Goal: Transaction & Acquisition: Purchase product/service

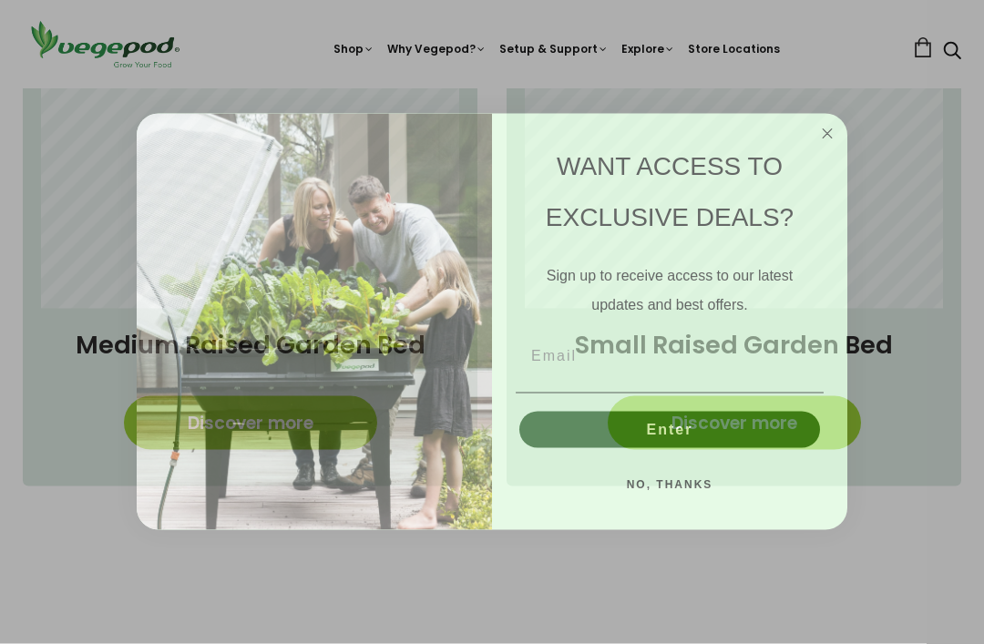
click at [824, 145] on circle "Close dialog" at bounding box center [828, 134] width 21 height 21
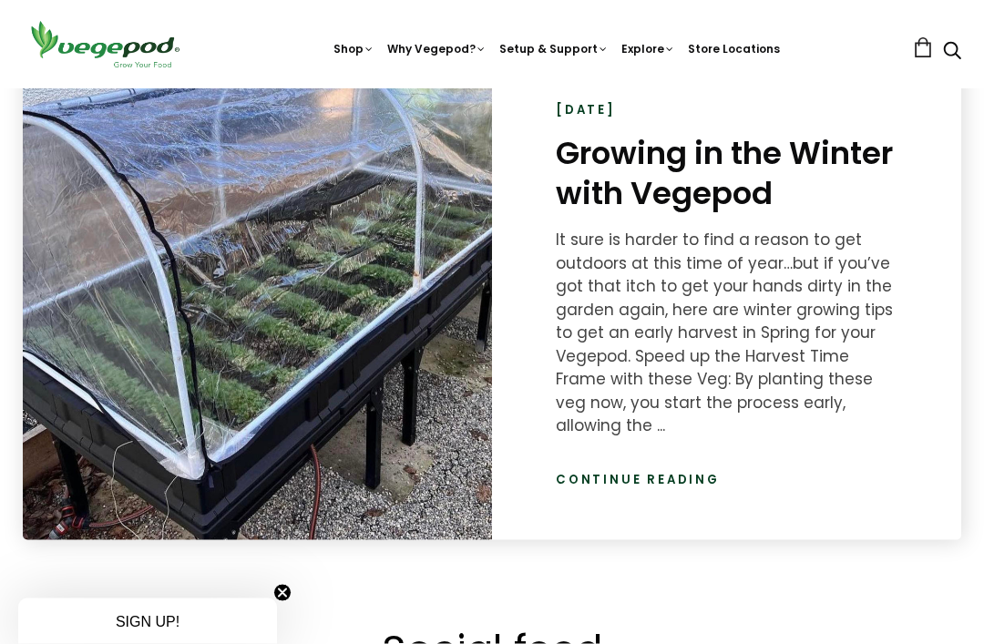
scroll to position [2454, 0]
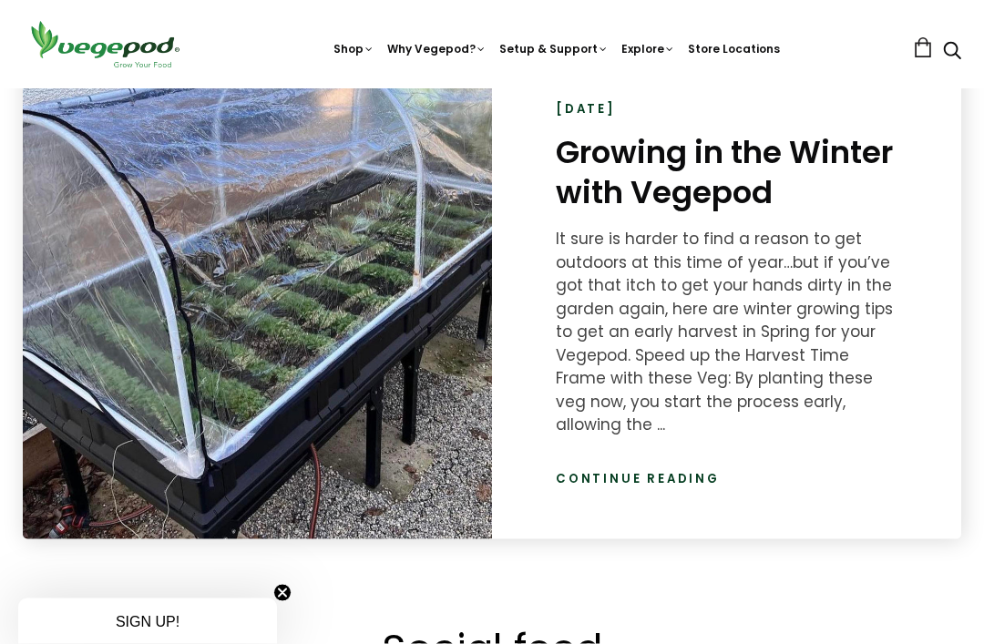
click at [658, 470] on link "Continue reading" at bounding box center [638, 479] width 164 height 18
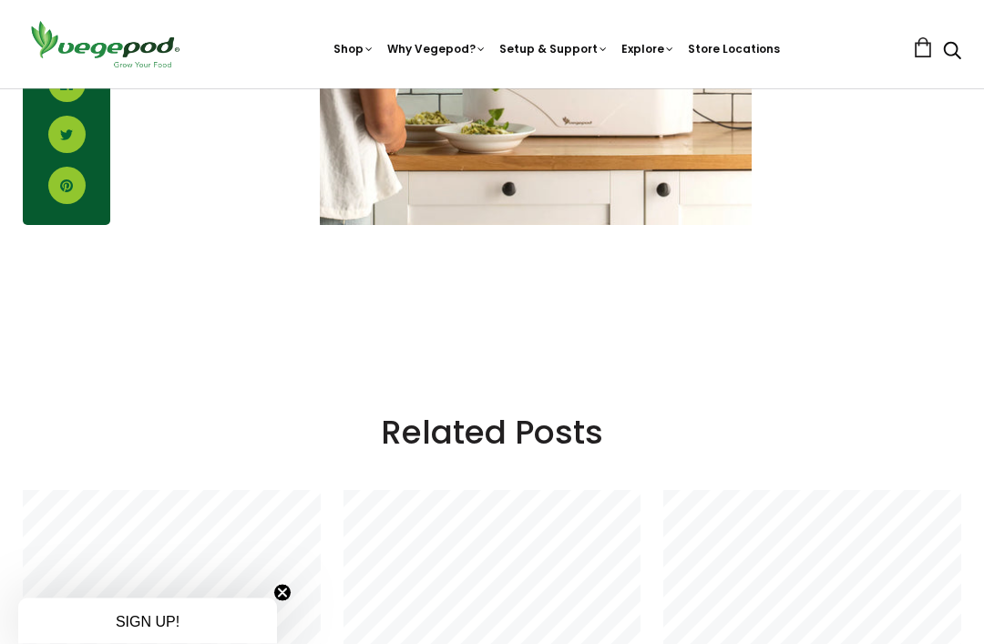
scroll to position [4015, 0]
click at [492, 88] on span "Vegepod Bundles" at bounding box center [492, 88] width 0 height 0
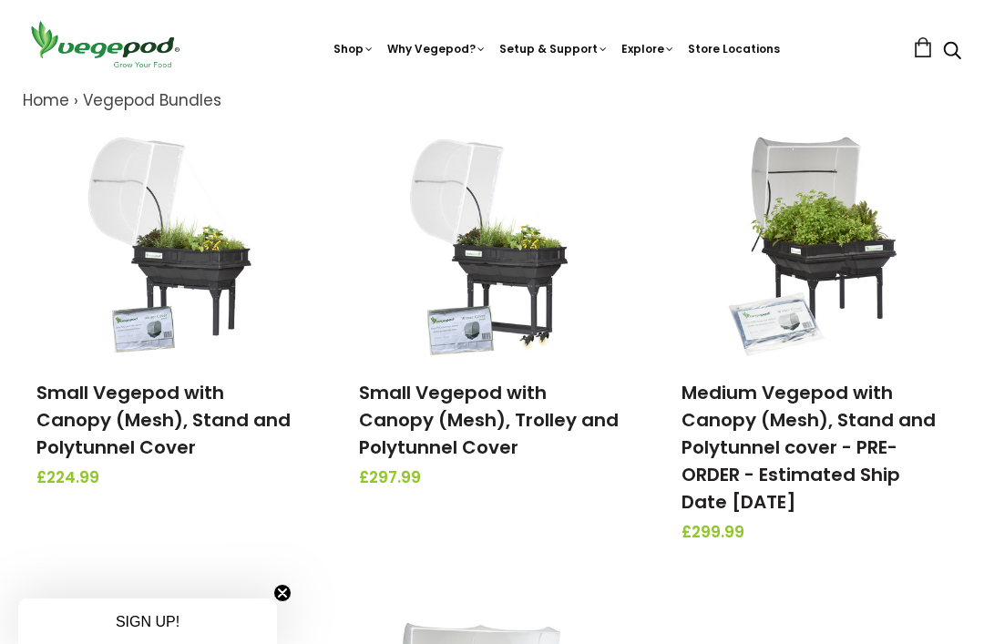
scroll to position [208, 0]
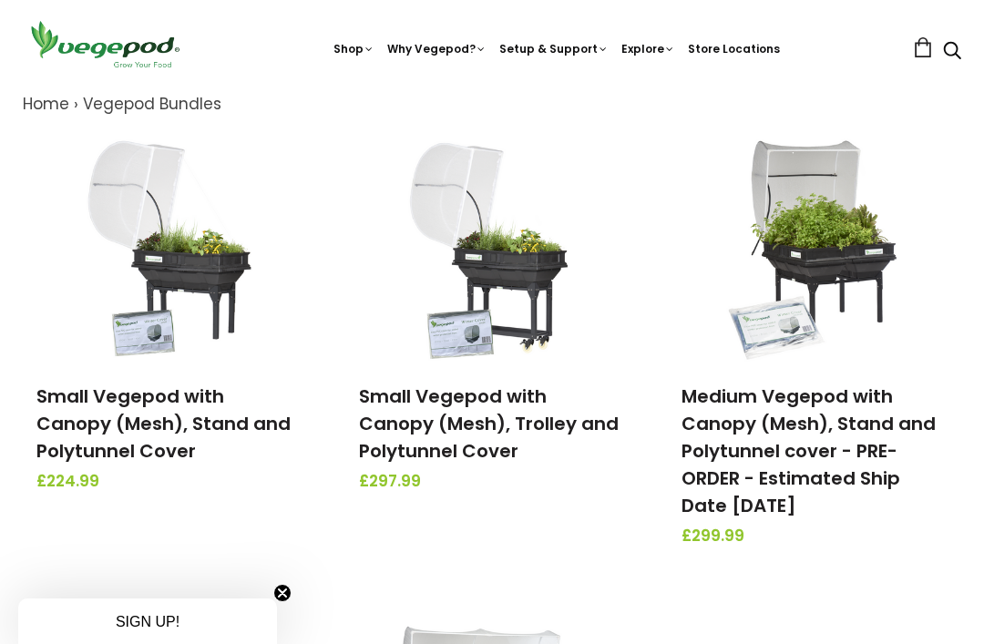
click at [881, 438] on link "Medium Vegepod with Canopy (Mesh), Stand and Polytunnel cover - PRE-ORDER - Est…" at bounding box center [809, 451] width 254 height 135
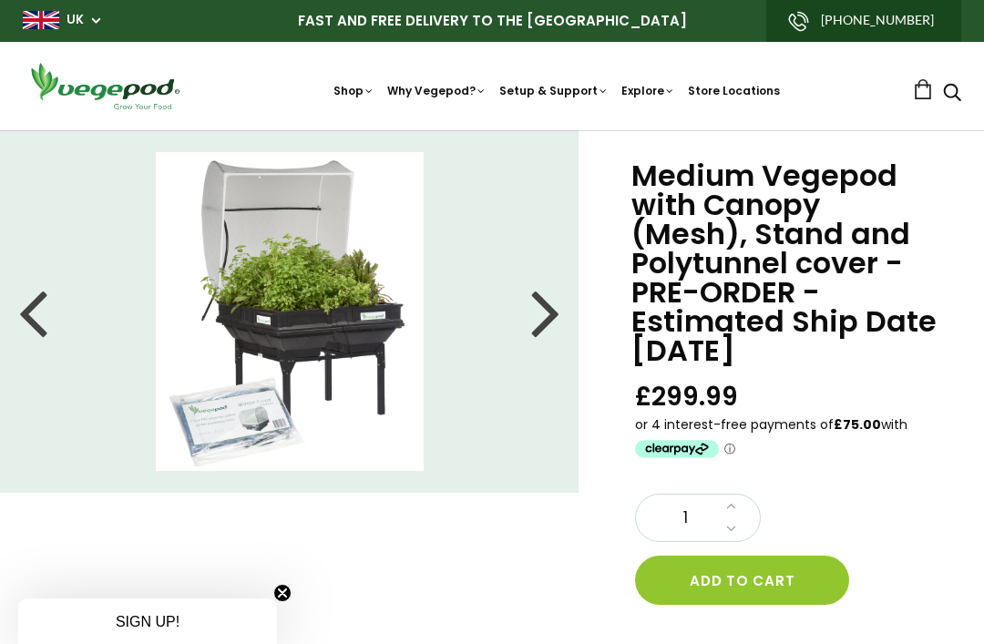
click at [553, 314] on div at bounding box center [545, 312] width 29 height 82
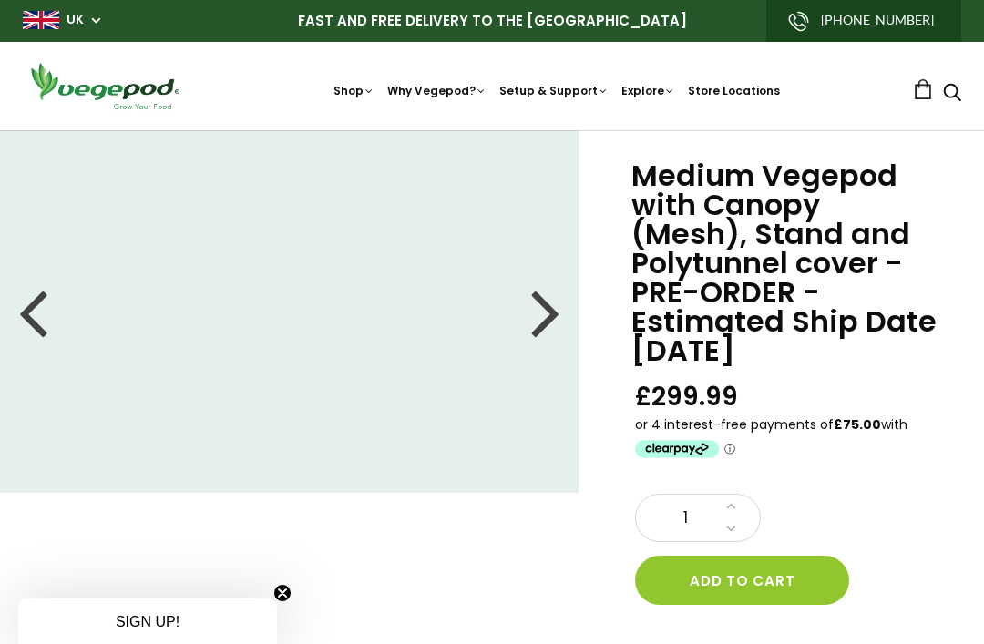
click at [560, 314] on div at bounding box center [545, 312] width 29 height 82
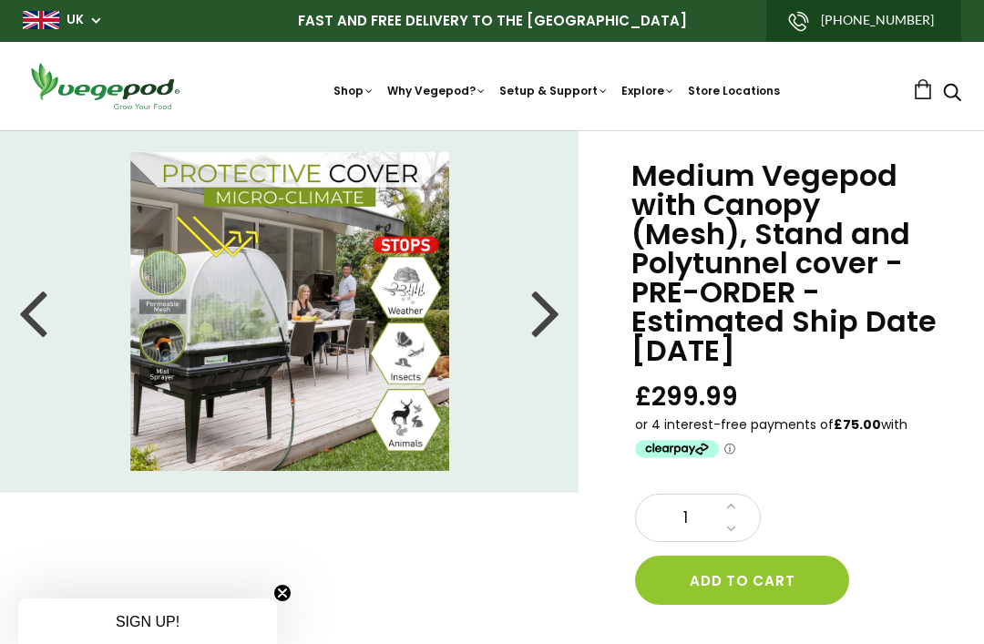
click at [548, 332] on div at bounding box center [545, 312] width 29 height 82
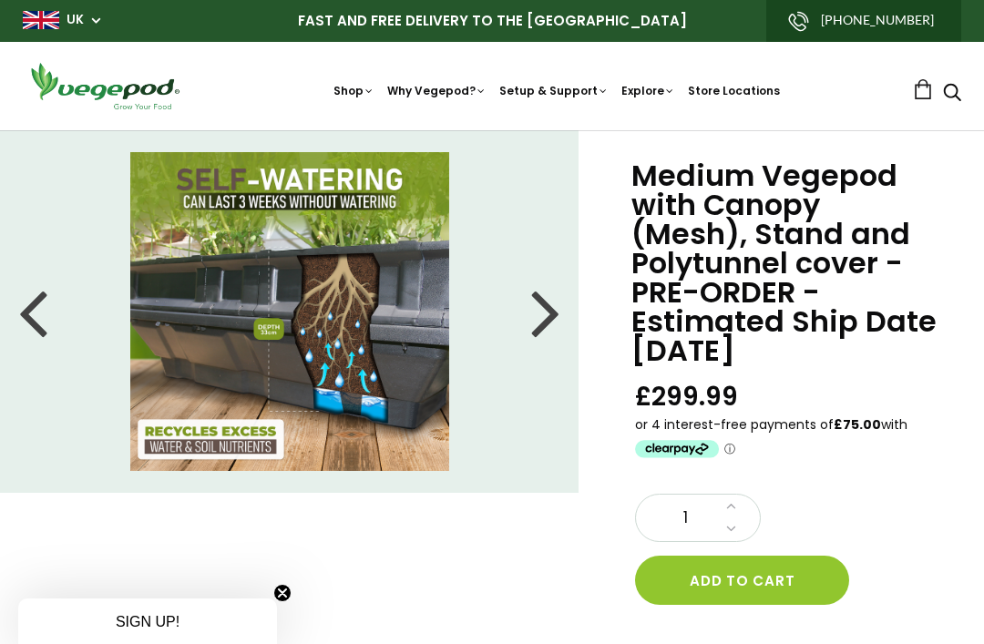
click at [555, 314] on div at bounding box center [545, 312] width 29 height 82
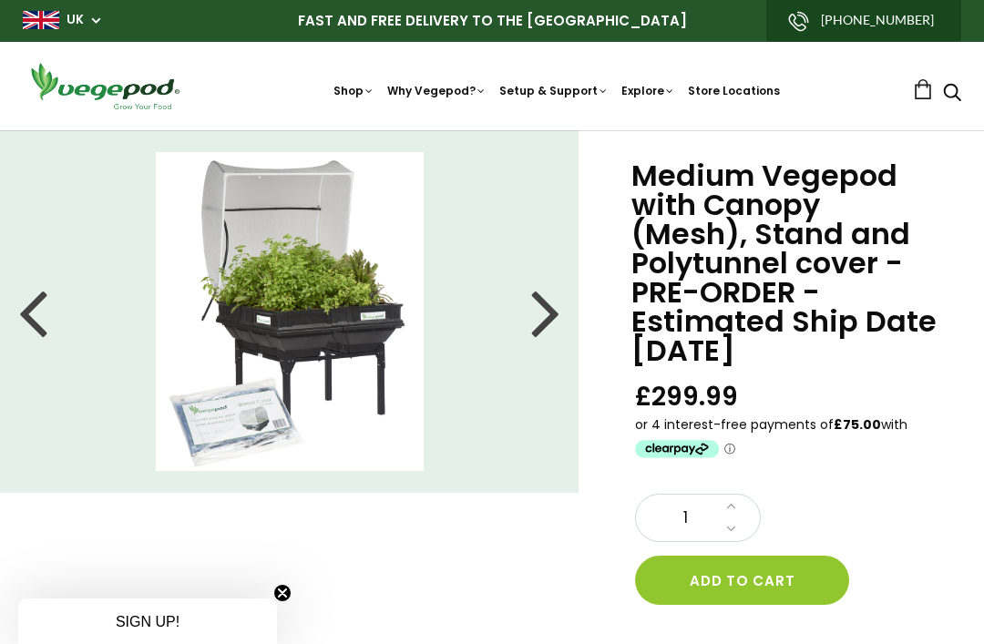
click at [562, 307] on li at bounding box center [290, 311] width 580 height 319
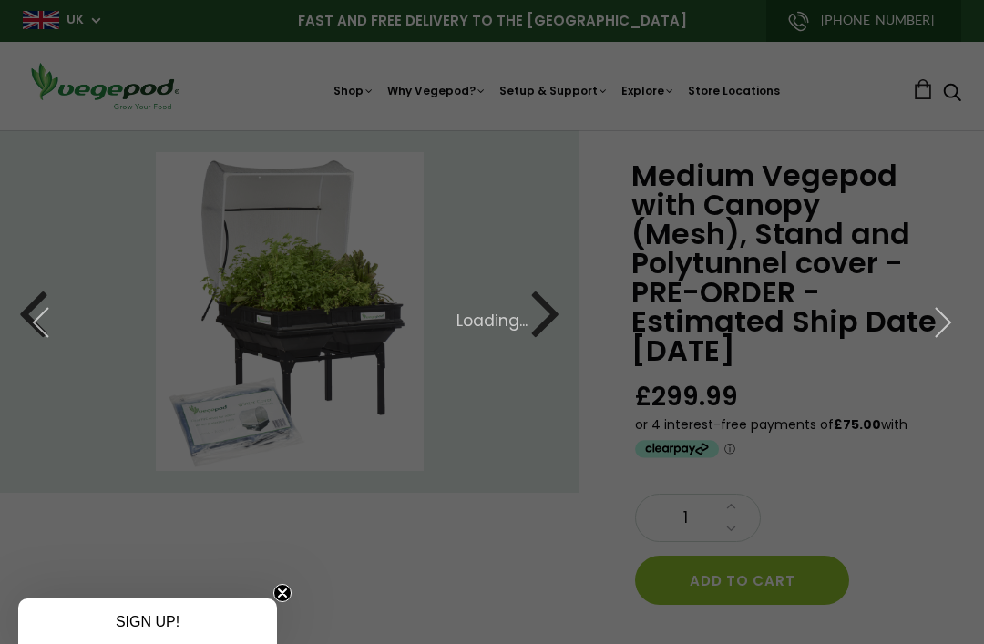
click at [550, 316] on div "Loading..." at bounding box center [492, 322] width 970 height 24
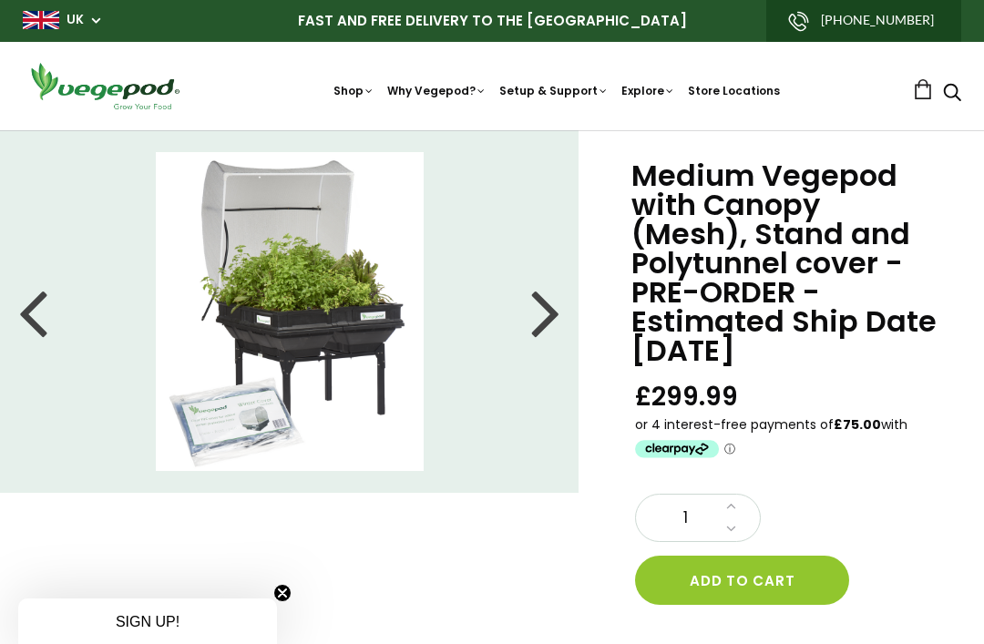
click at [542, 316] on div at bounding box center [545, 312] width 29 height 82
